Goal: Connect with others: Establish contact or relationships with other users

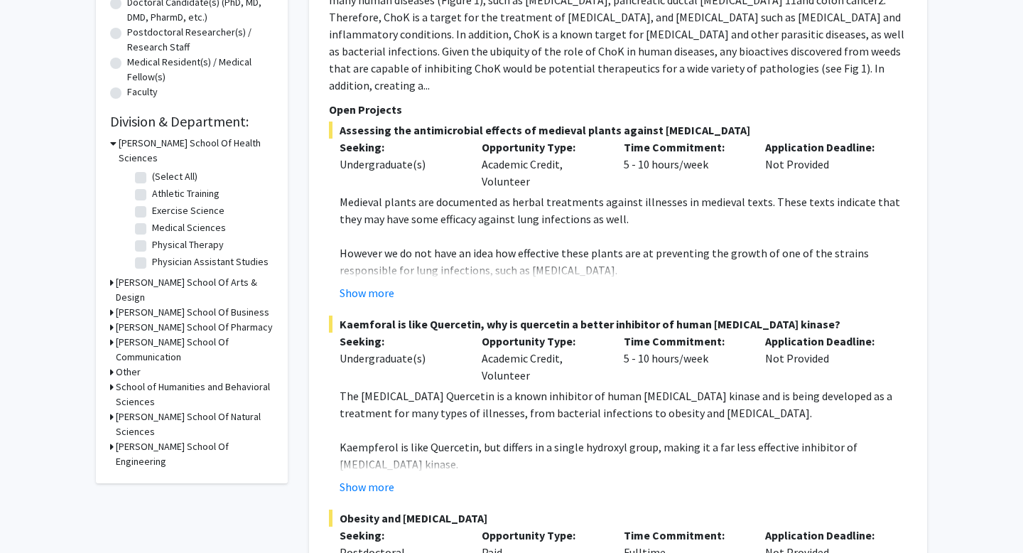
scroll to position [326, 0]
click at [131, 378] on h3 "School of Humanities and Behavioral Sciences" at bounding box center [195, 393] width 158 height 30
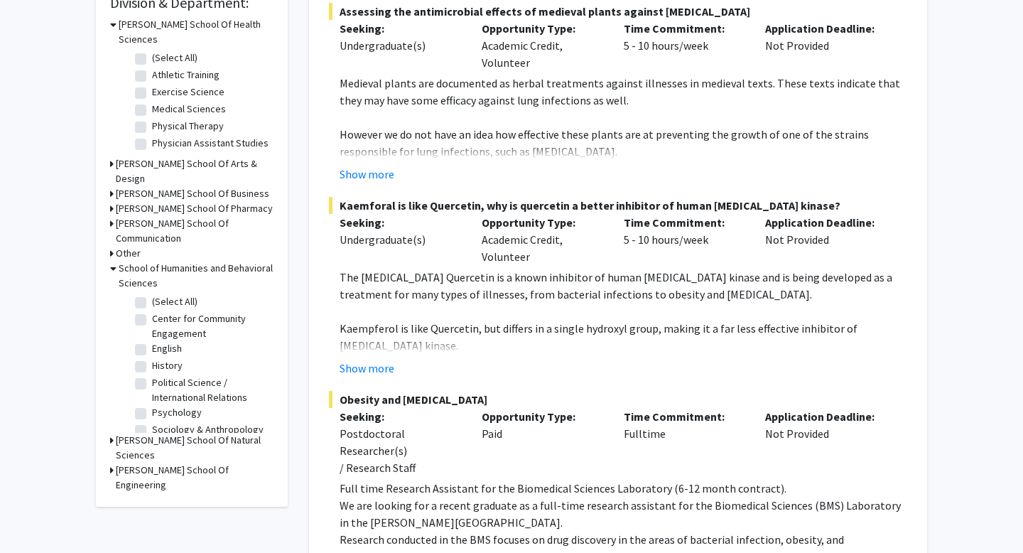
scroll to position [447, 0]
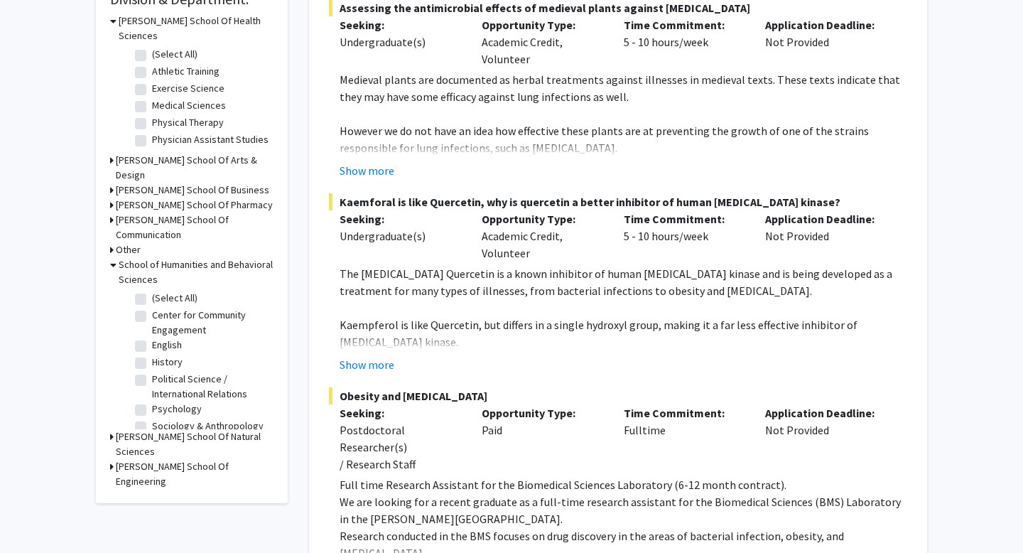
click at [152, 401] on label "Psychology" at bounding box center [177, 408] width 50 height 15
click at [152, 401] on input "Psychology" at bounding box center [156, 405] width 9 height 9
checkbox input "true"
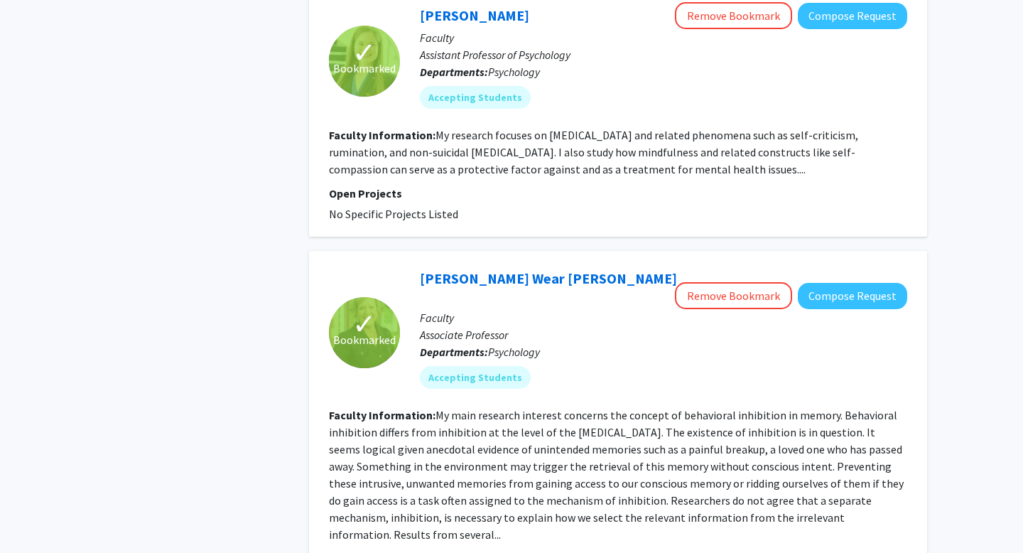
scroll to position [1975, 0]
click at [842, 283] on button "Compose Request" at bounding box center [852, 296] width 109 height 26
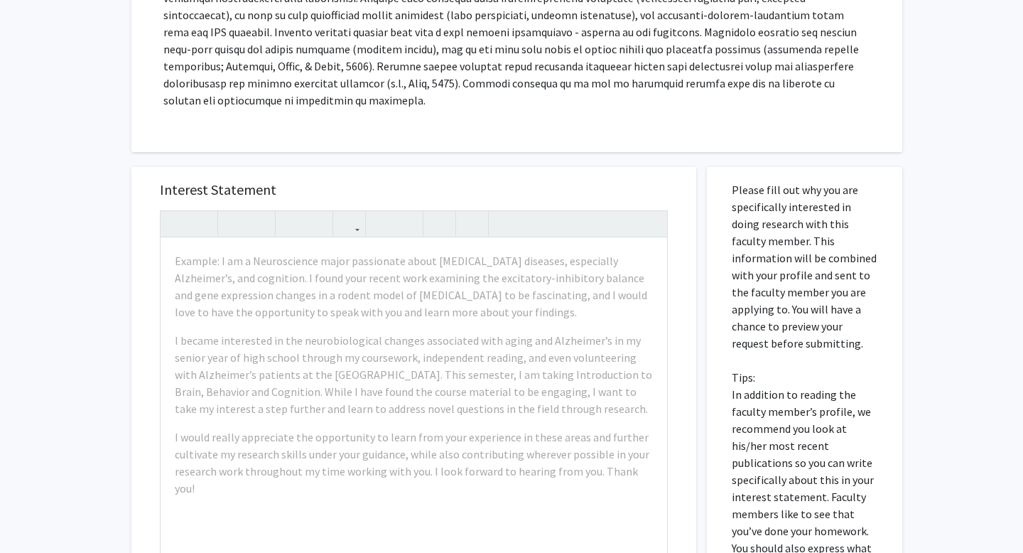
scroll to position [358, 0]
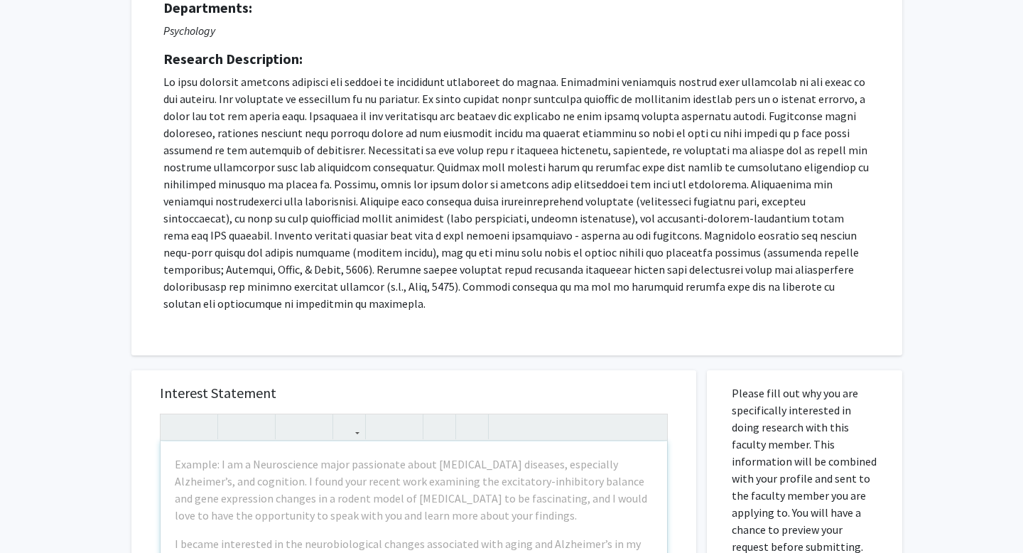
scroll to position [0, 0]
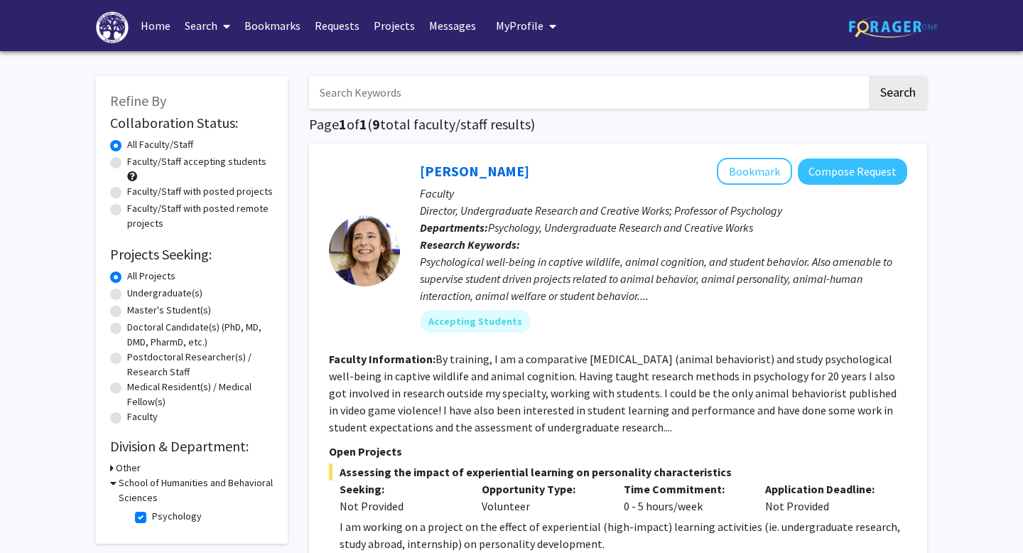
click at [148, 25] on link "Home" at bounding box center [156, 26] width 44 height 50
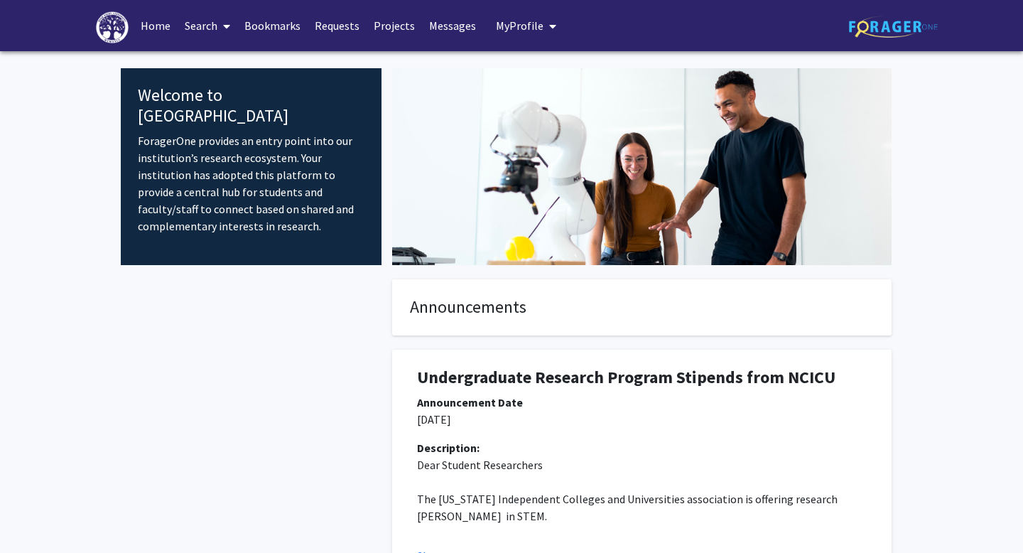
click at [516, 29] on span "My Profile" at bounding box center [520, 25] width 48 height 14
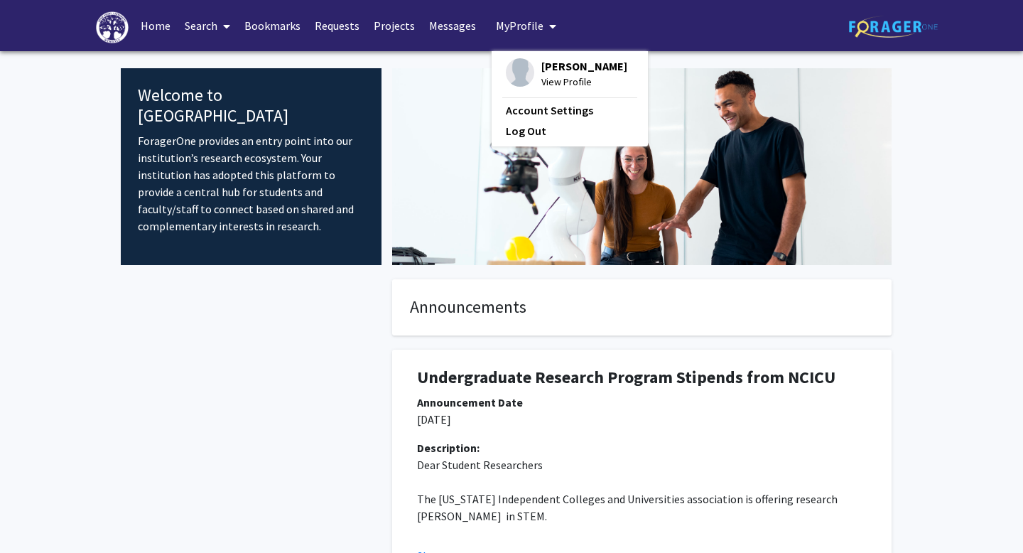
click at [553, 65] on span "[PERSON_NAME]" at bounding box center [584, 66] width 86 height 16
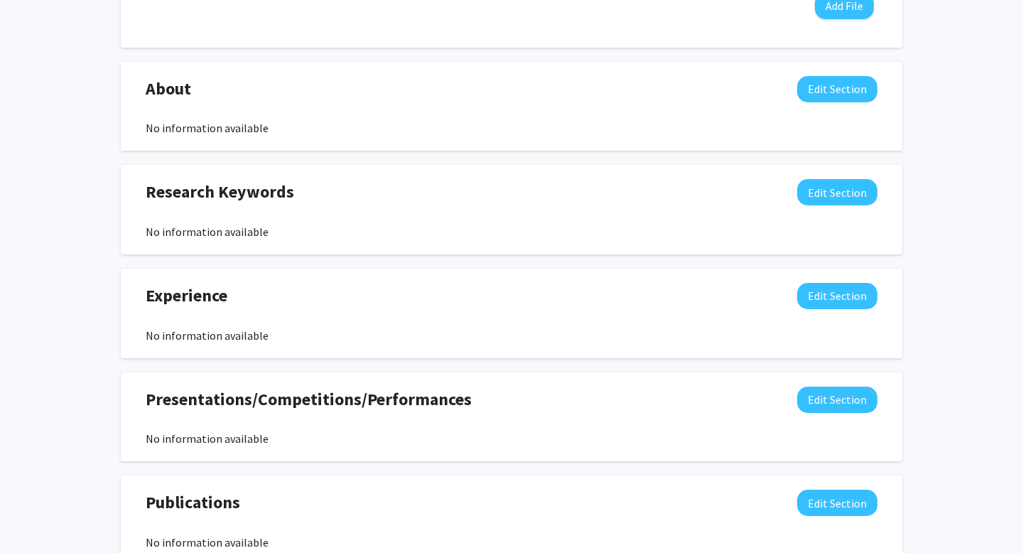
scroll to position [780, 0]
